Goal: Task Accomplishment & Management: Use online tool/utility

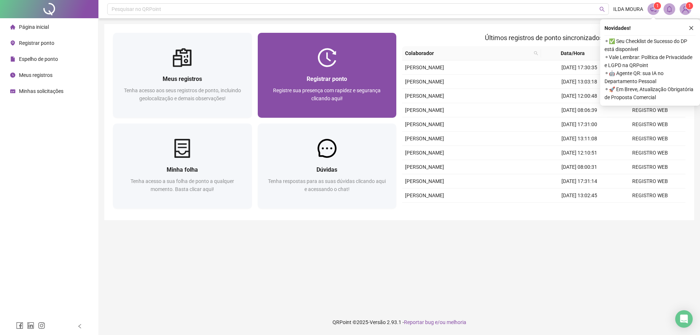
click at [371, 67] on div at bounding box center [327, 57] width 139 height 19
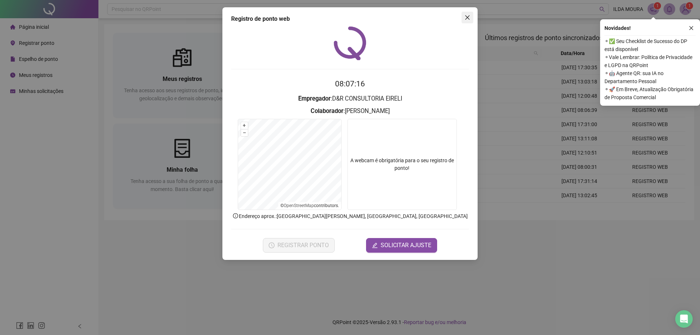
click at [471, 17] on span "Close" at bounding box center [468, 18] width 12 height 6
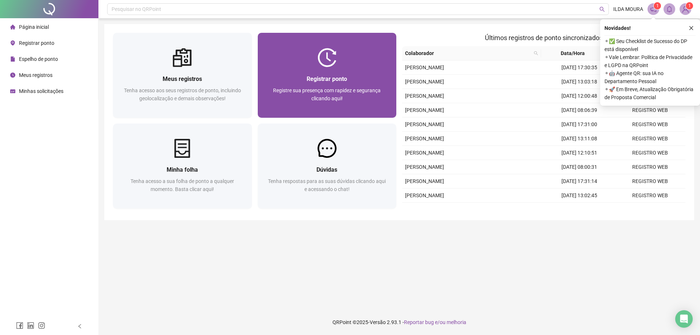
click at [303, 88] on span "Registre sua presença com rapidez e segurança clicando aqui!" at bounding box center [327, 95] width 108 height 14
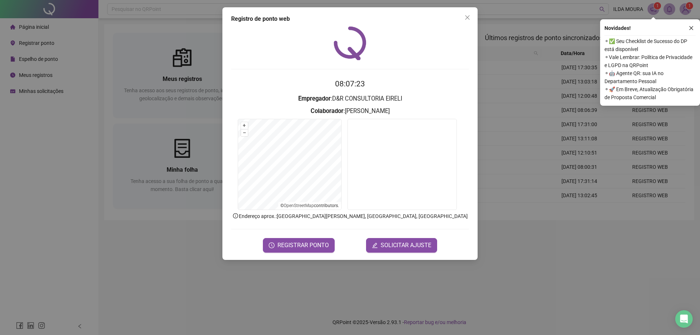
drag, startPoint x: 323, startPoint y: 248, endPoint x: 302, endPoint y: 237, distance: 24.2
click at [323, 248] on span "REGISTRAR PONTO" at bounding box center [303, 245] width 51 height 9
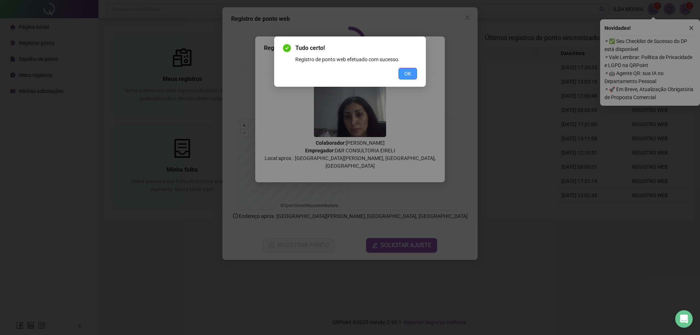
click at [410, 75] on span "OK" at bounding box center [407, 74] width 7 height 8
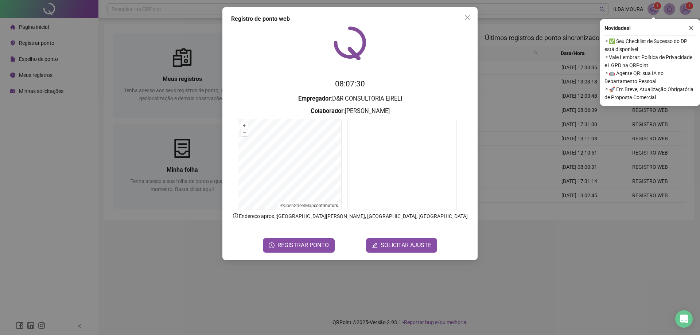
drag, startPoint x: 465, startPoint y: 15, endPoint x: 257, endPoint y: 0, distance: 209.1
click at [465, 14] on button "Close" at bounding box center [468, 18] width 12 height 12
